Goal: Task Accomplishment & Management: Complete application form

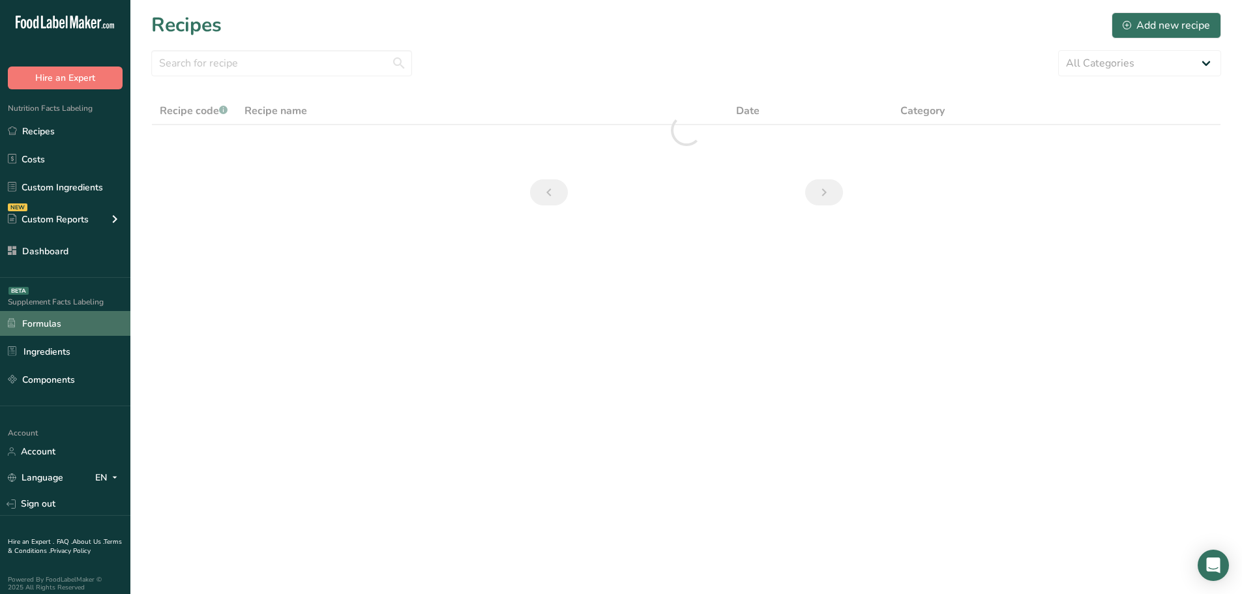
click at [67, 322] on link "Formulas" at bounding box center [65, 323] width 130 height 25
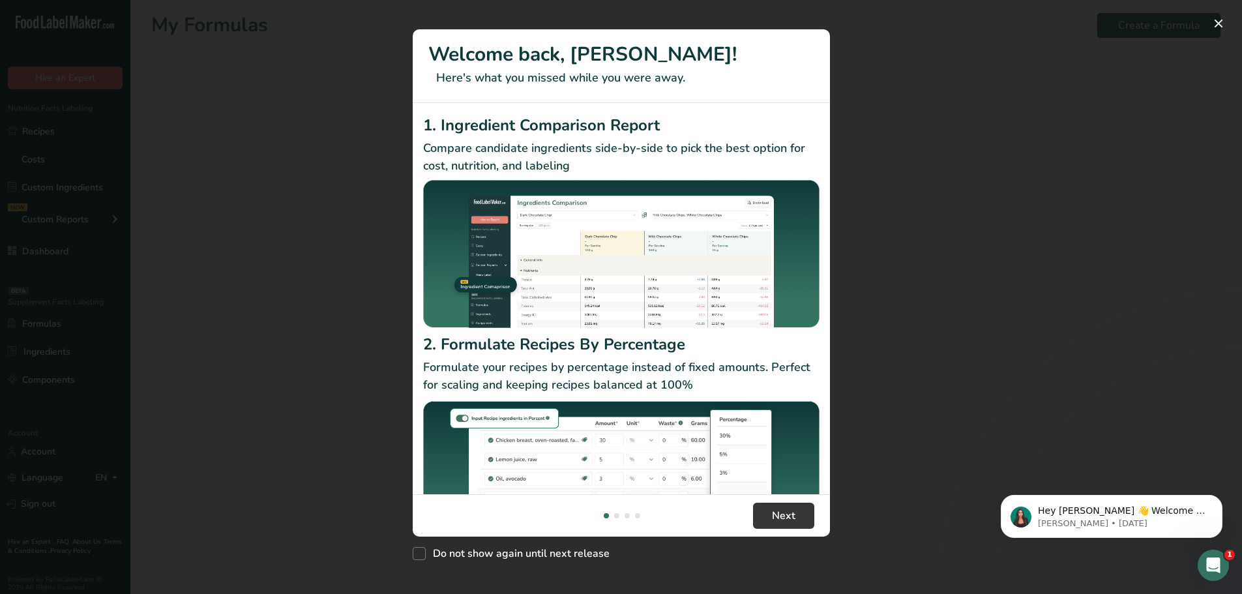
click at [917, 92] on div "New Features" at bounding box center [621, 297] width 1242 height 594
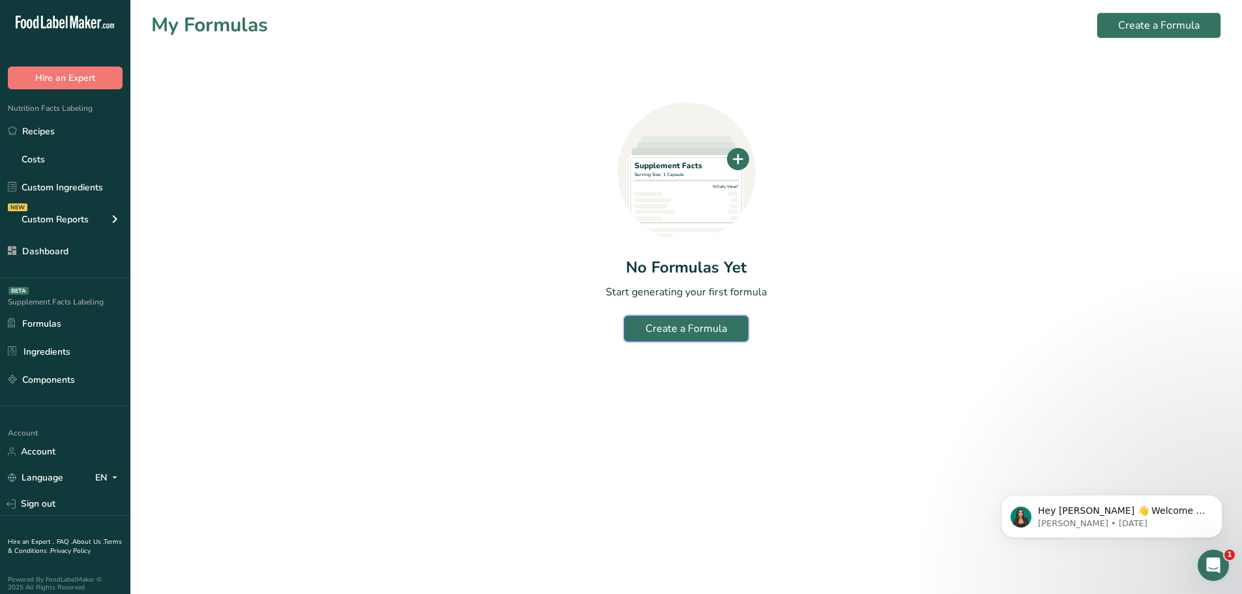
click at [662, 320] on button "Create a Formula" at bounding box center [686, 329] width 125 height 26
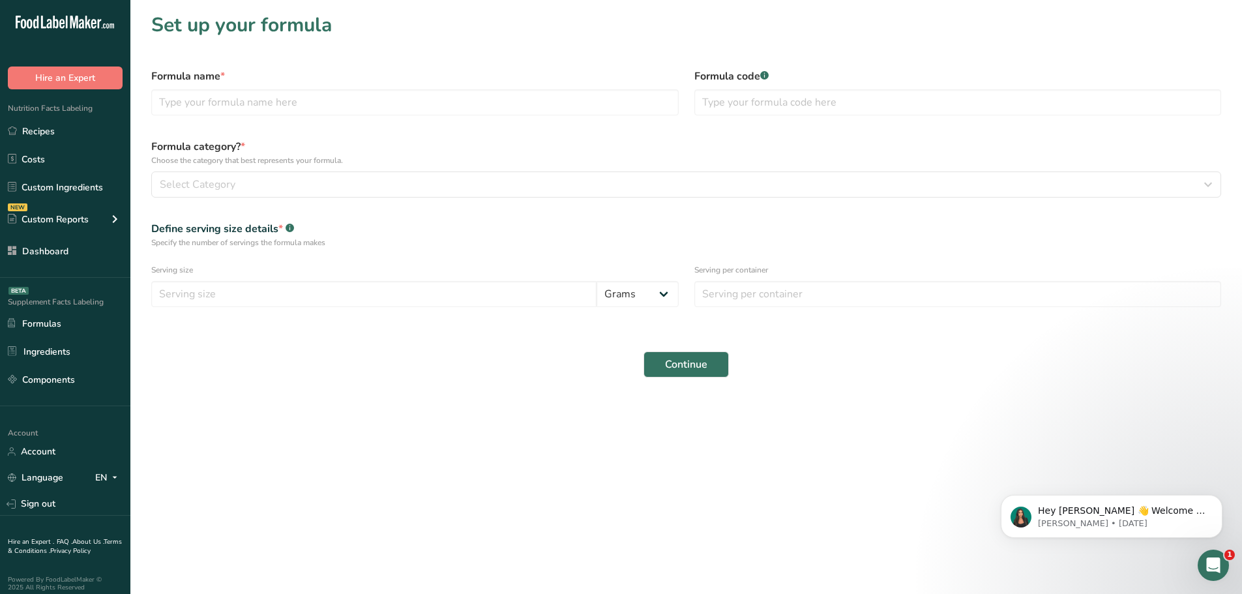
click at [411, 89] on div "Formula name *" at bounding box center [414, 92] width 543 height 63
click at [399, 111] on input "text" at bounding box center [415, 102] width 528 height 26
type input "essam"
click at [735, 114] on input "text" at bounding box center [959, 102] width 528 height 26
type input "11"
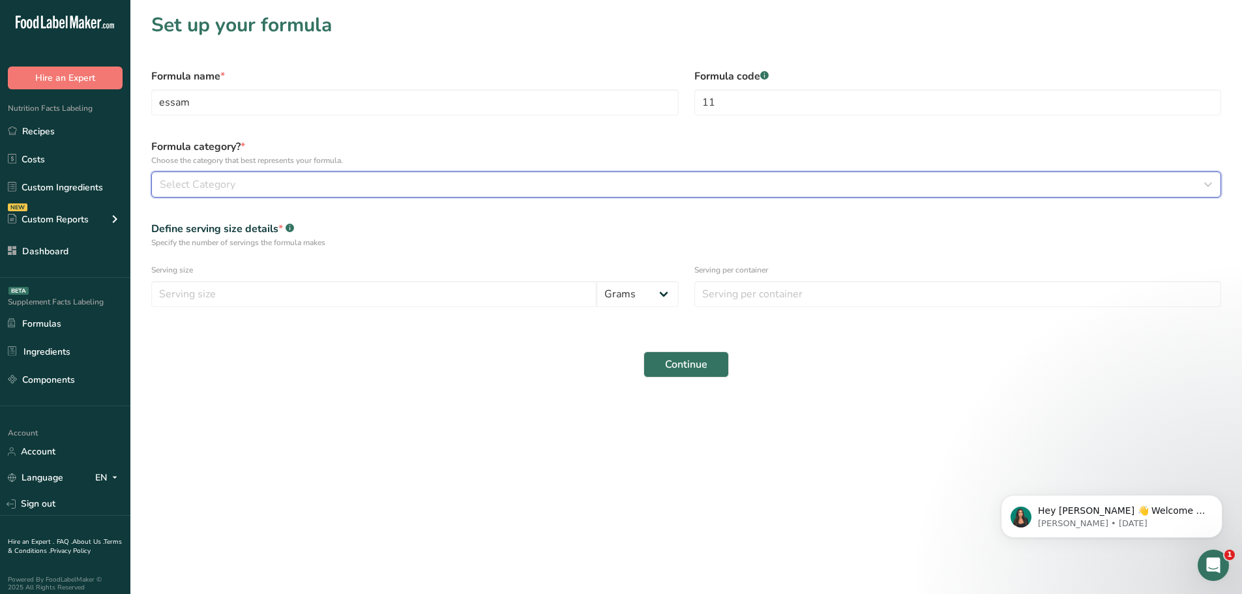
click at [366, 173] on button "Select Category" at bounding box center [686, 185] width 1070 height 26
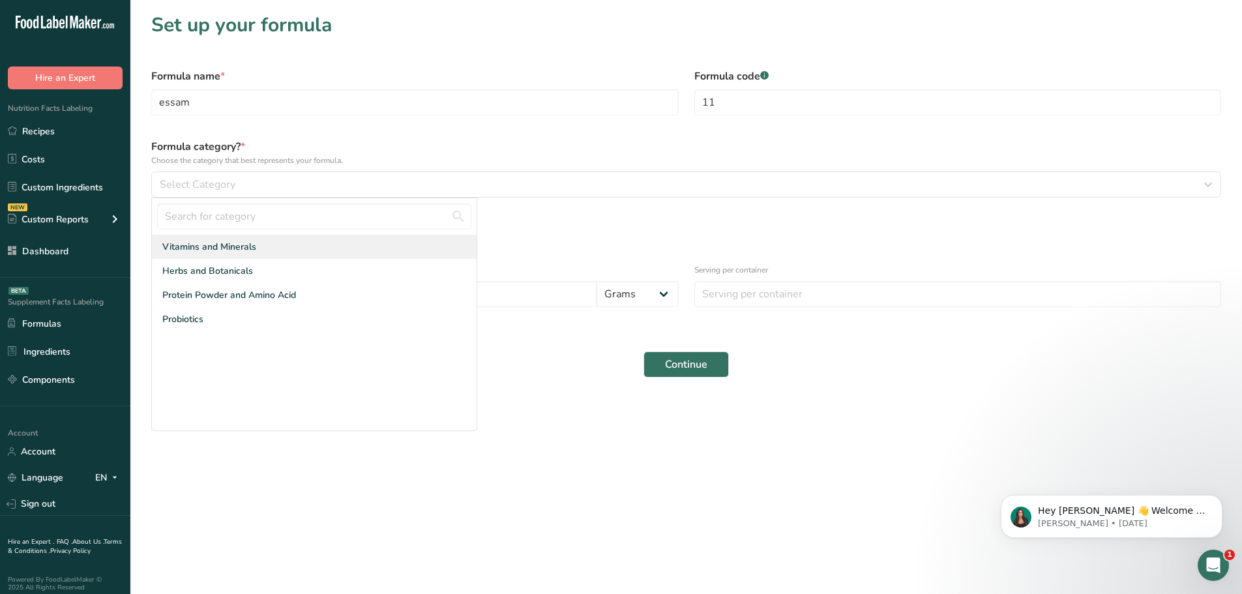
click at [266, 244] on div "Vitamins and Minerals" at bounding box center [314, 247] width 325 height 24
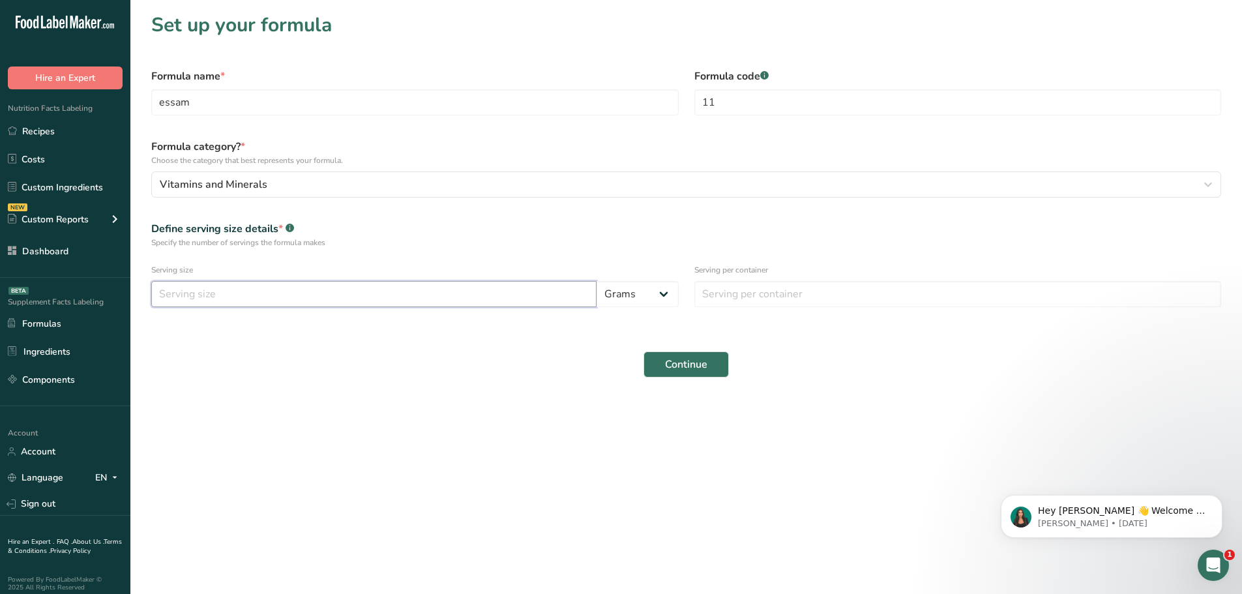
click at [470, 297] on input "number" at bounding box center [373, 294] width 445 height 26
type input "1"
click at [742, 282] on input "number" at bounding box center [959, 294] width 528 height 26
type input "1"
click at [693, 351] on div "Continue" at bounding box center [686, 365] width 1086 height 42
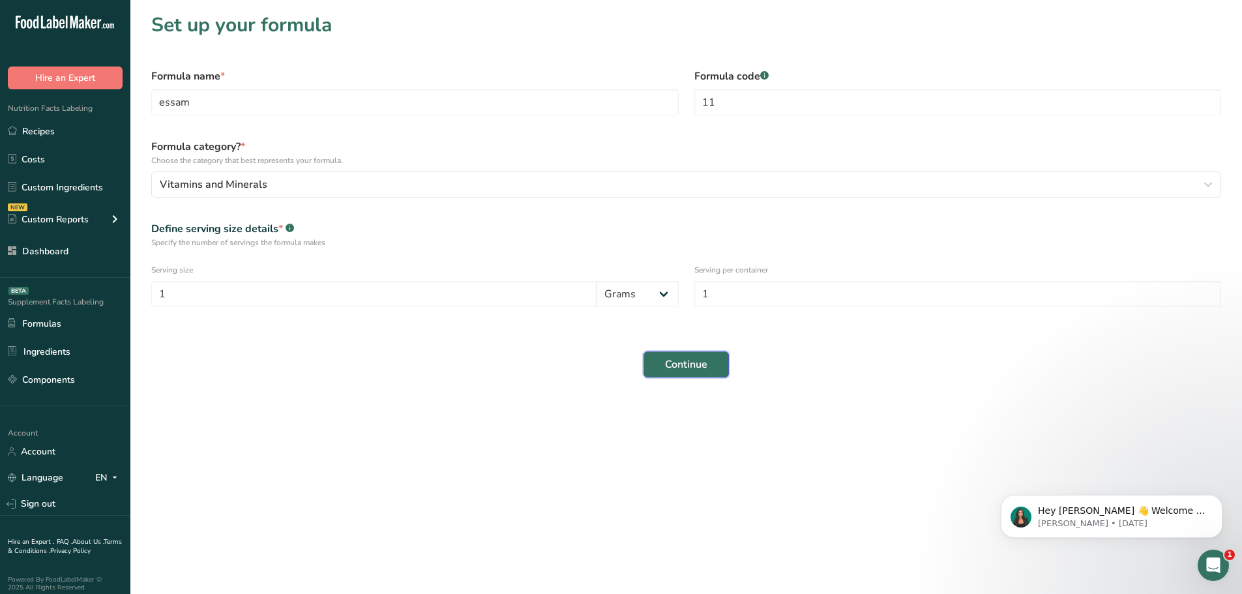
click at [693, 366] on span "Continue" at bounding box center [686, 365] width 42 height 16
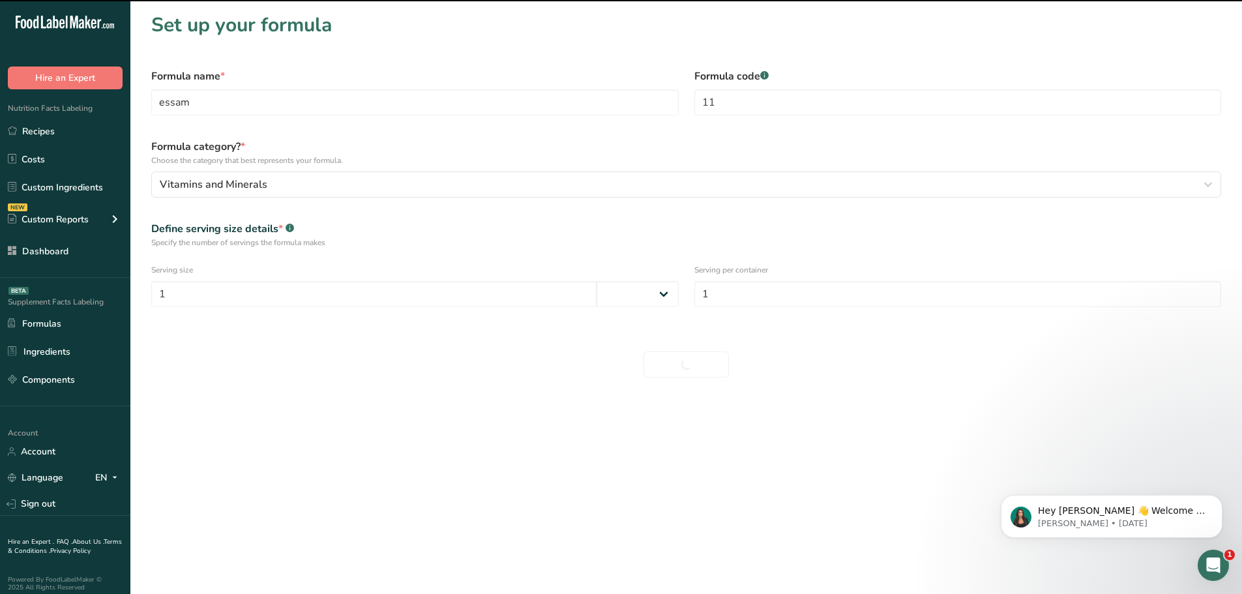
select select
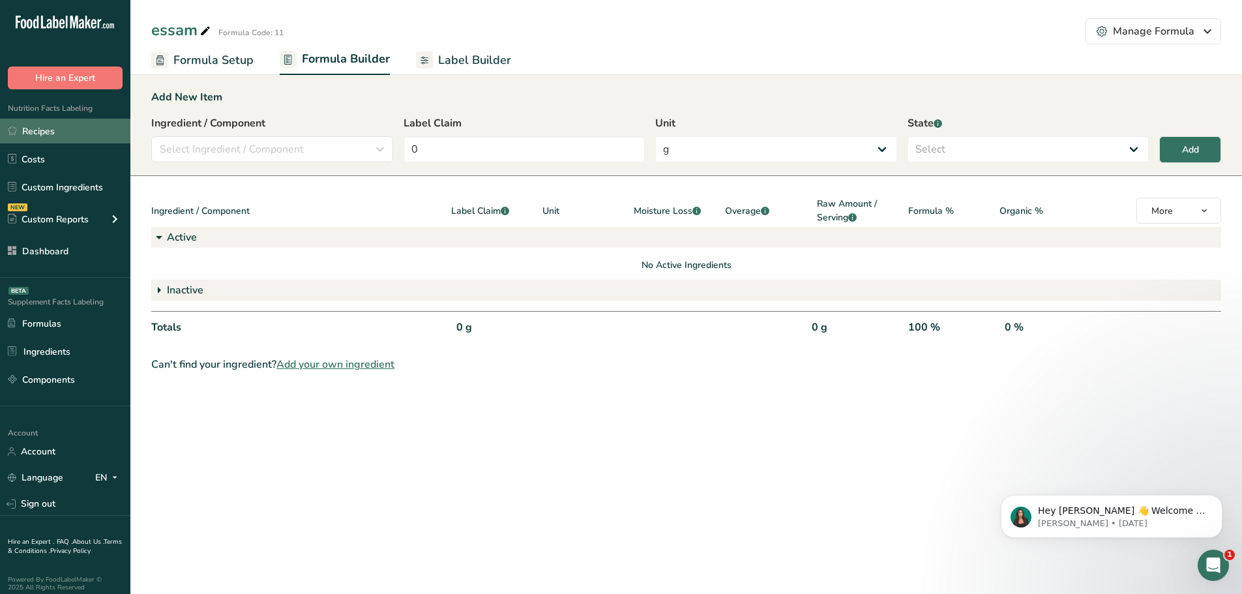
click at [49, 132] on link "Recipes" at bounding box center [65, 131] width 130 height 25
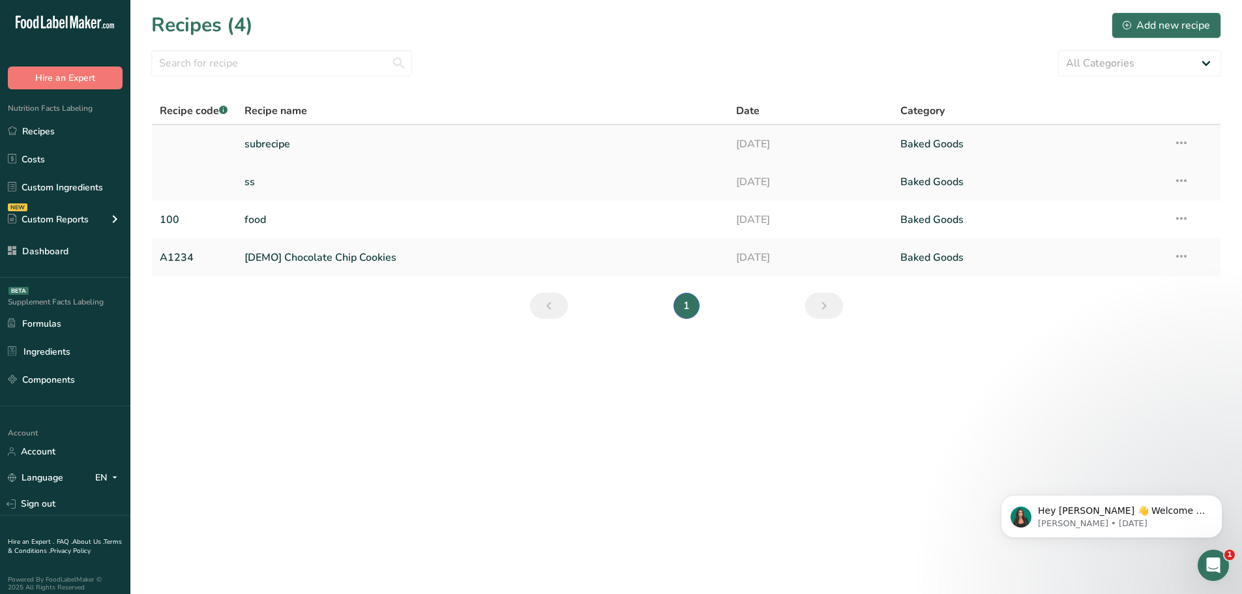
click at [1182, 142] on icon at bounding box center [1182, 142] width 16 height 23
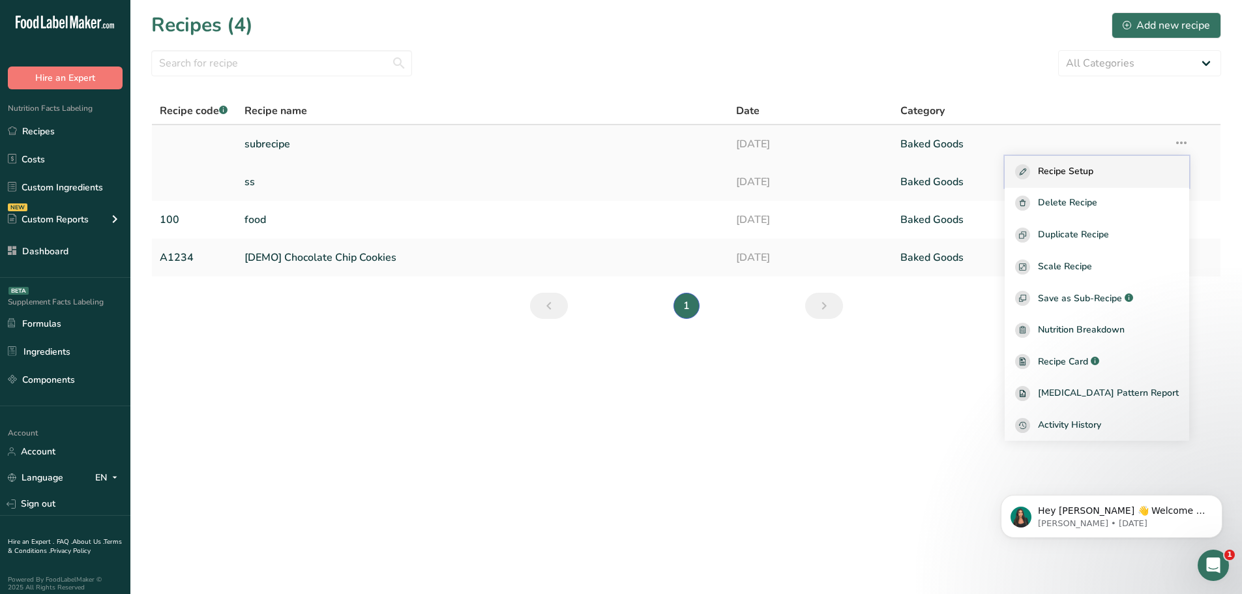
click at [1119, 163] on button "Recipe Setup" at bounding box center [1097, 172] width 185 height 32
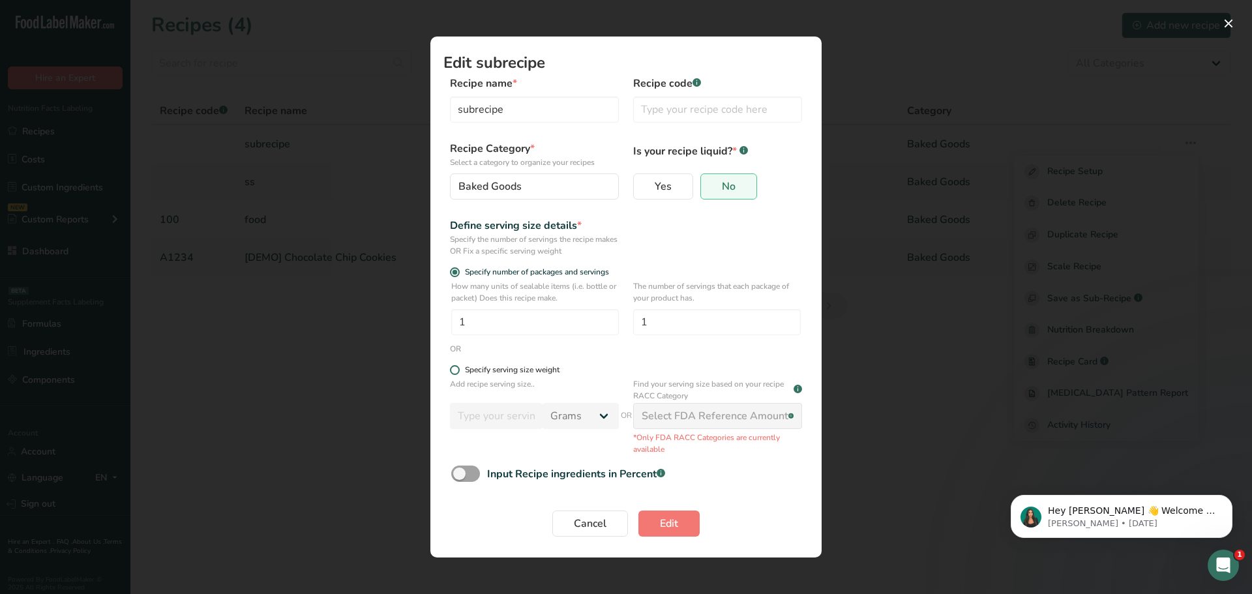
click at [531, 369] on div "Specify serving size weight" at bounding box center [512, 370] width 95 height 10
click at [458, 369] on input "Specify serving size weight" at bounding box center [454, 370] width 8 height 8
radio input "true"
radio input "false"
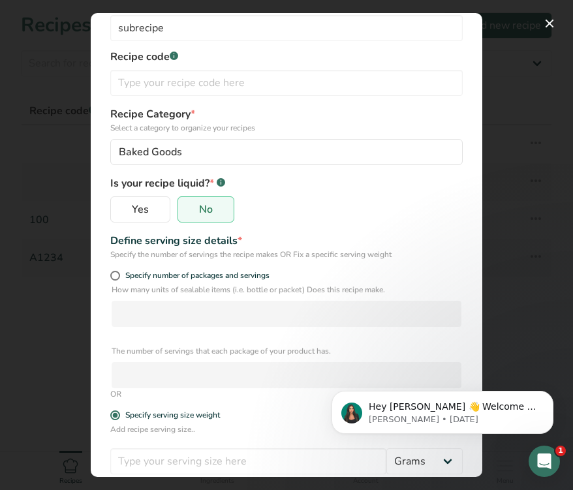
scroll to position [130, 0]
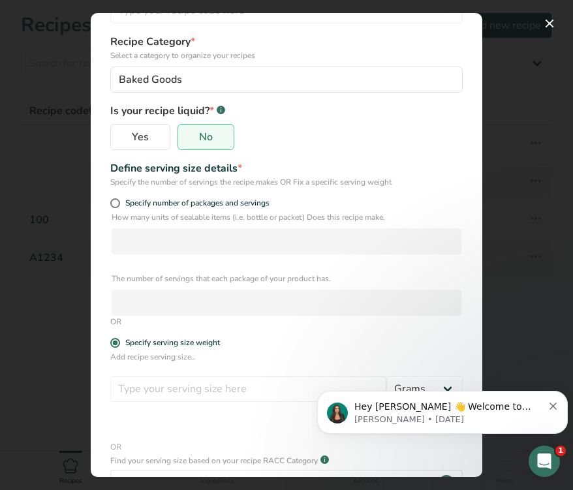
click at [437, 186] on div "Specify the number of servings the recipe makes OR Fix a specific serving weight" at bounding box center [286, 182] width 352 height 12
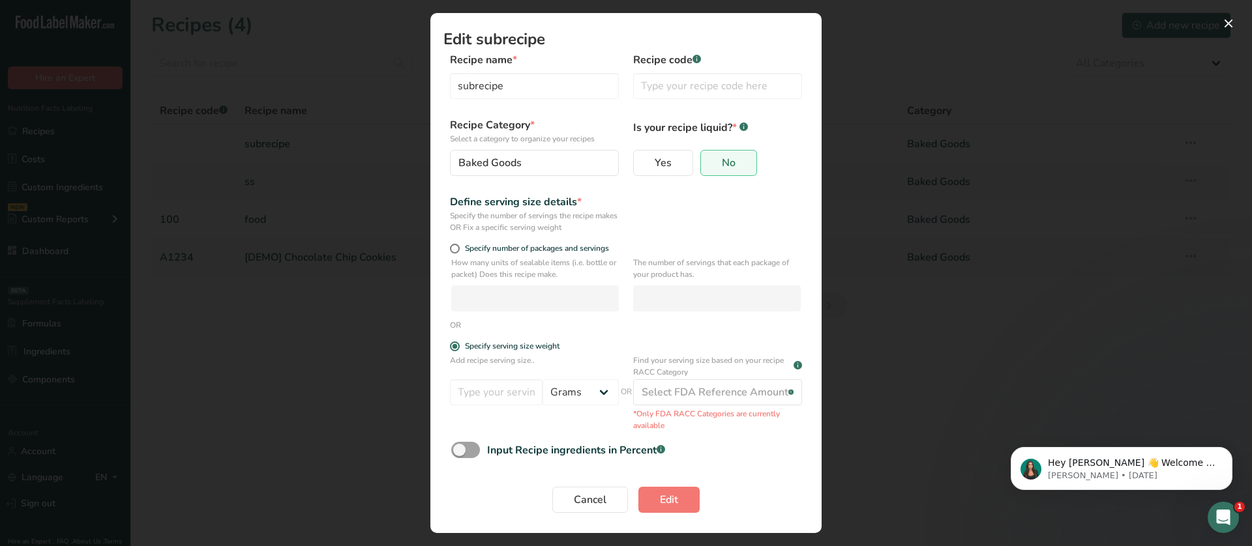
scroll to position [0, 0]
